Goal: Task Accomplishment & Management: Complete application form

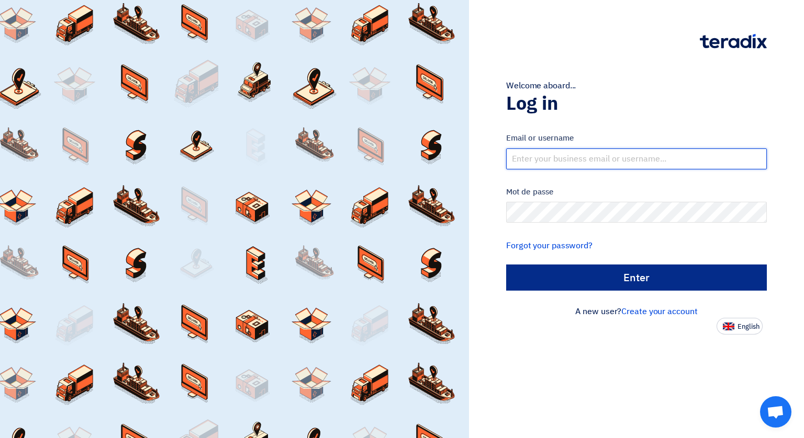
type input "[EMAIL_ADDRESS][DOMAIN_NAME]"
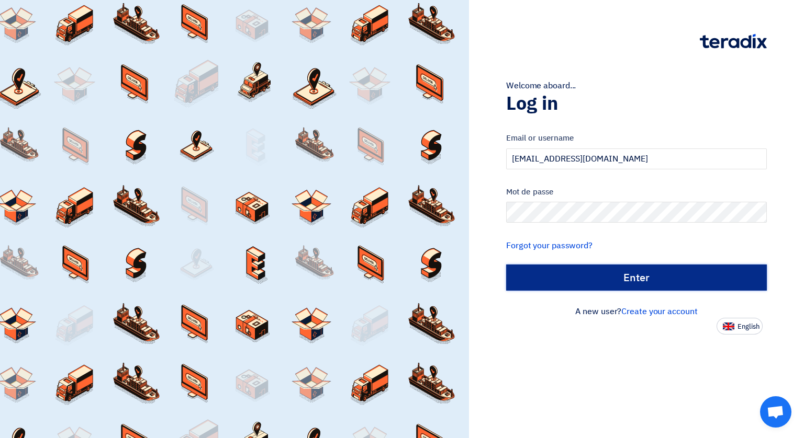
click at [633, 277] on input "الدخول" at bounding box center [636, 278] width 261 height 26
type input "Sign in"
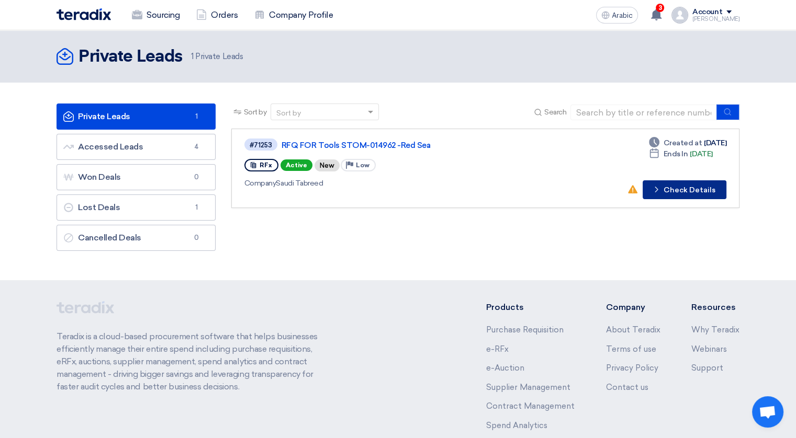
click at [674, 189] on font "Check Details" at bounding box center [689, 190] width 52 height 7
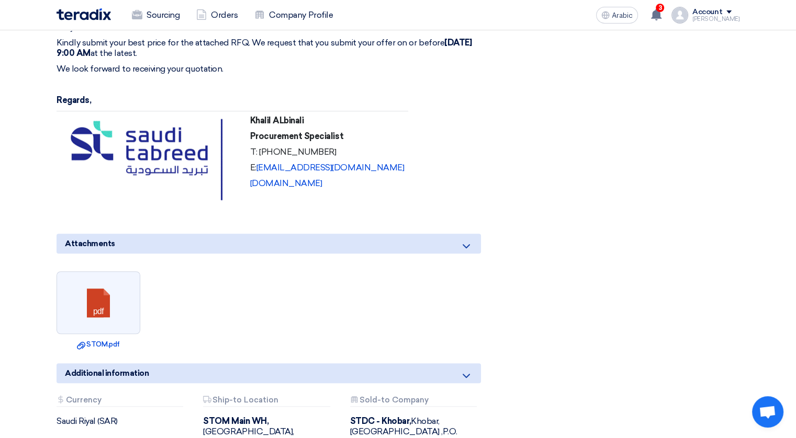
scroll to position [733, 0]
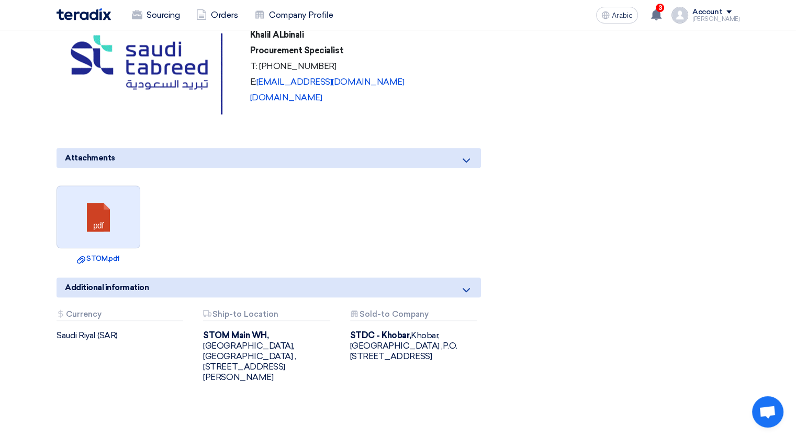
click at [102, 232] on link at bounding box center [99, 217] width 84 height 63
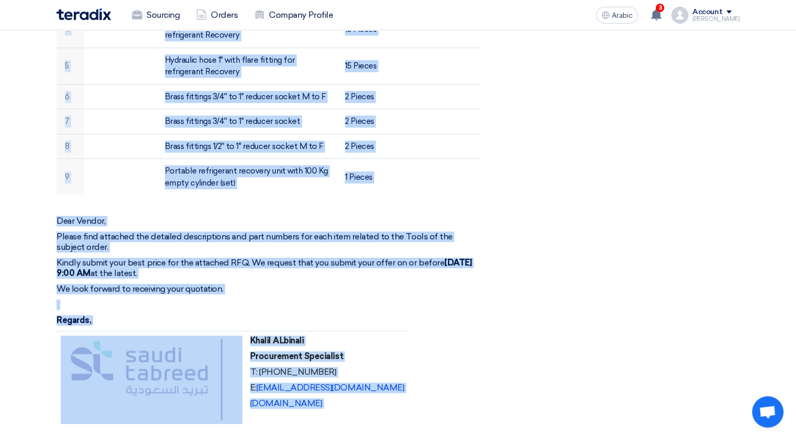
scroll to position [486, 0]
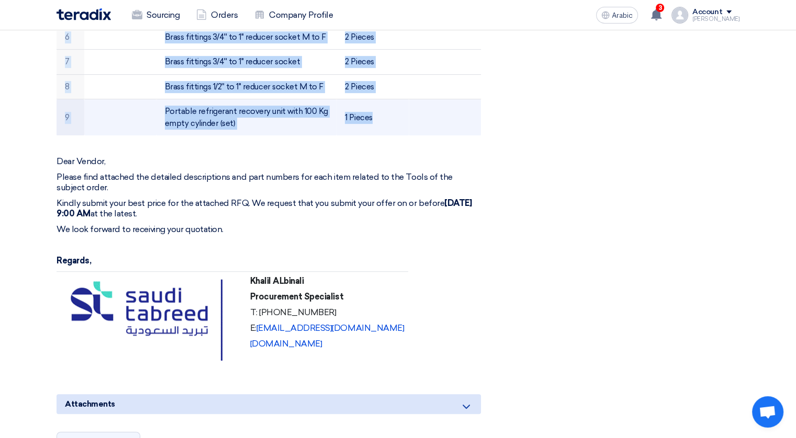
drag, startPoint x: 68, startPoint y: 140, endPoint x: 449, endPoint y: 109, distance: 382.1
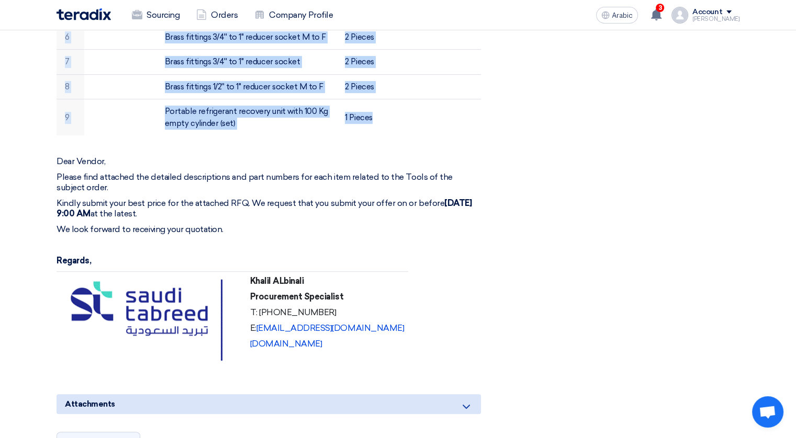
copy table "# Manufacturer Part # Item Description Quantity Attachments 1 Vacuum Pump - GVD…"
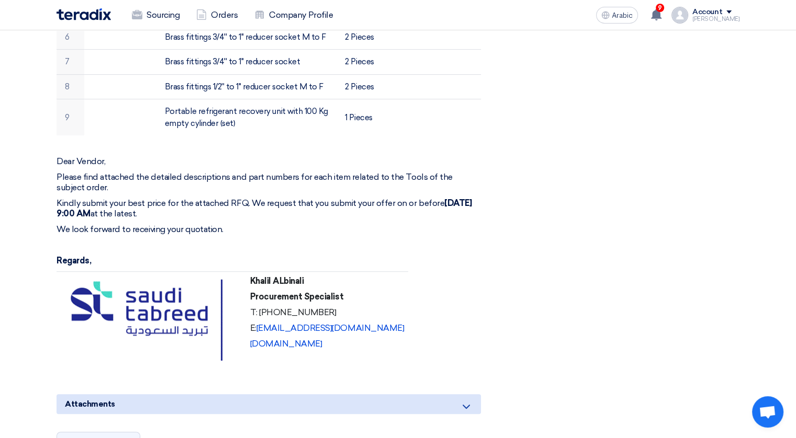
click at [488, 127] on div "RFQ FOR Tools STOM-014962 -Red Sea Buyer Information [PERSON_NAME] Procurement …" at bounding box center [282, 155] width 466 height 999
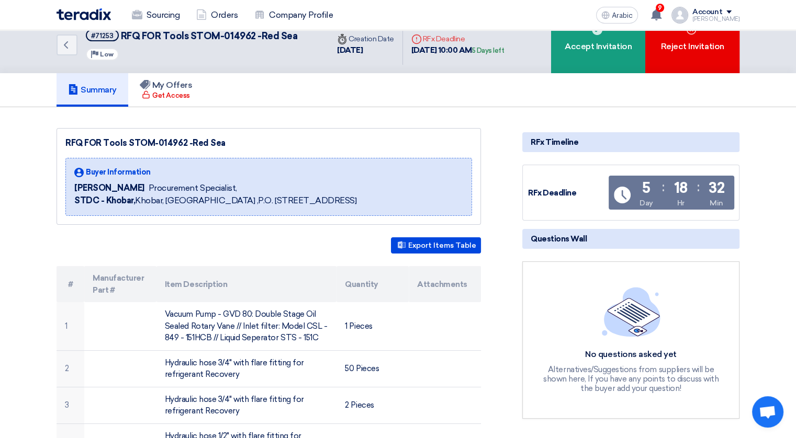
scroll to position [0, 0]
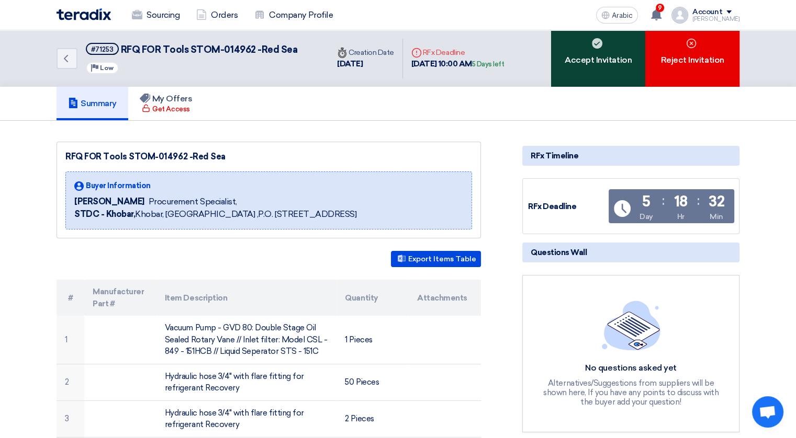
click at [592, 53] on div "Accept Invitation" at bounding box center [598, 58] width 94 height 57
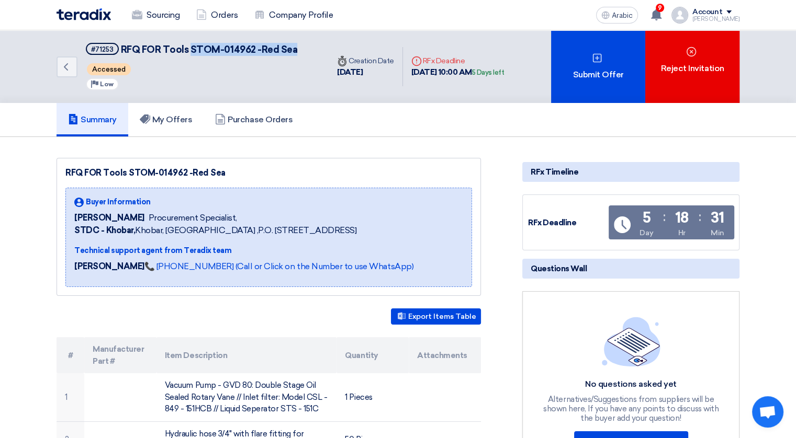
drag, startPoint x: 297, startPoint y: 49, endPoint x: 187, endPoint y: 41, distance: 110.2
click at [188, 41] on div "Back #71253 RFQ FOR Tools STOM-014962 -[GEOGRAPHIC_DATA] Accessed Priority Low" at bounding box center [193, 66] width 272 height 73
copy span "STOM-014962 -Red Sea"
